Goal: Obtain resource: Download file/media

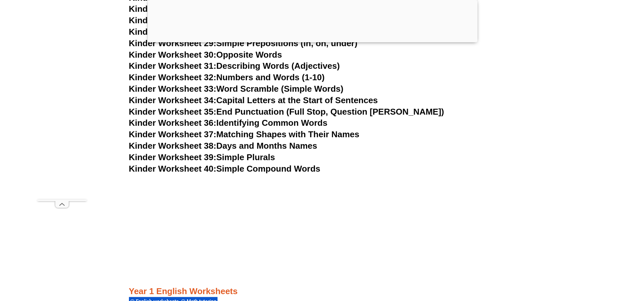
scroll to position [707, 0]
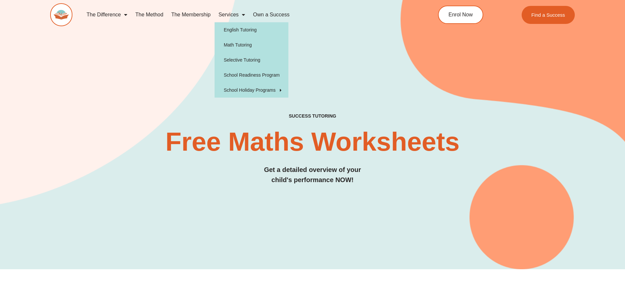
click at [237, 18] on link "Services" at bounding box center [231, 14] width 34 height 15
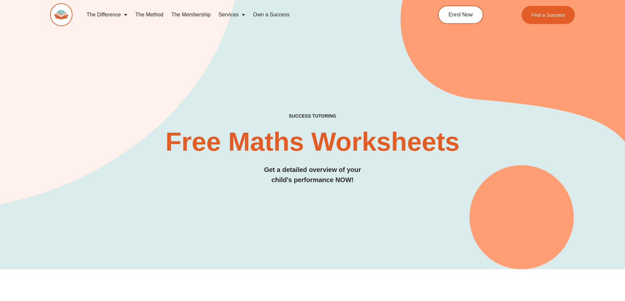
click at [237, 18] on link "Services" at bounding box center [231, 14] width 34 height 15
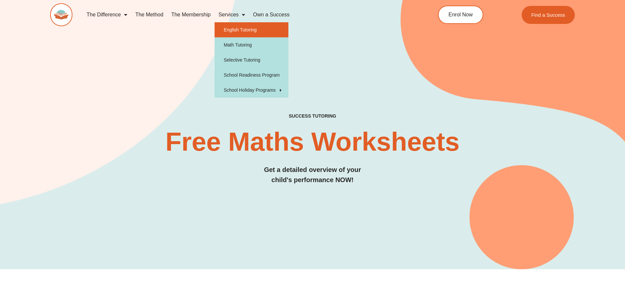
click at [237, 29] on link "English Tutoring" at bounding box center [251, 29] width 74 height 15
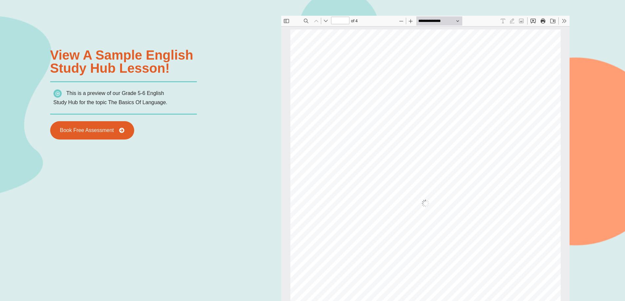
scroll to position [3, 0]
click at [603, 134] on div "Powered By EmbedPress View a sample english Study Hub lesson! This is a preview…" at bounding box center [312, 208] width 625 height 450
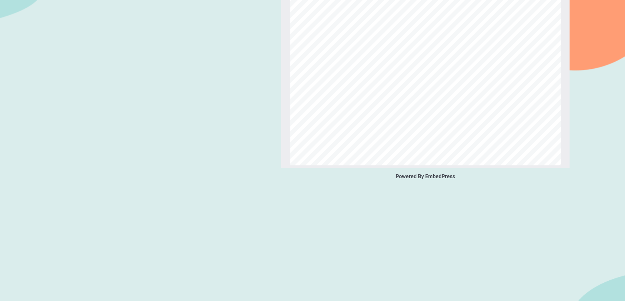
scroll to position [949, 0]
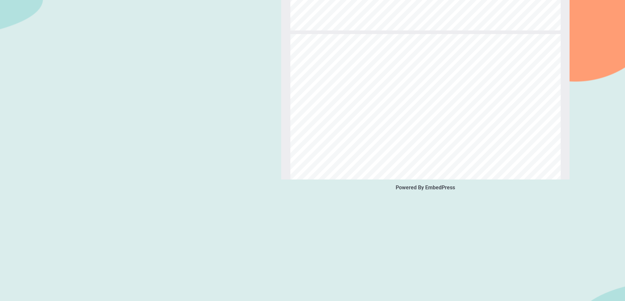
click at [437, 125] on div "( V V D \  : U L W L Q J  $ F W L Y L W \   / R R N  D W  W K H  I R O O…" at bounding box center [425, 208] width 270 height 348
type input "*"
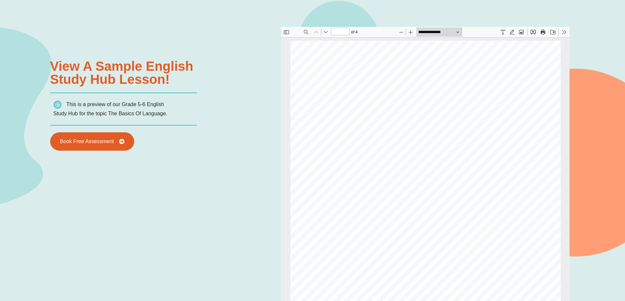
scroll to position [719, 0]
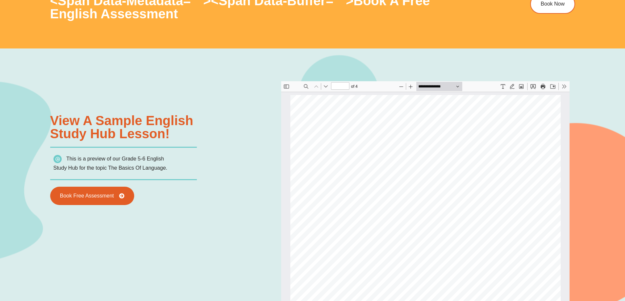
click at [544, 87] on button "Print" at bounding box center [542, 86] width 9 height 9
